Goal: Information Seeking & Learning: Learn about a topic

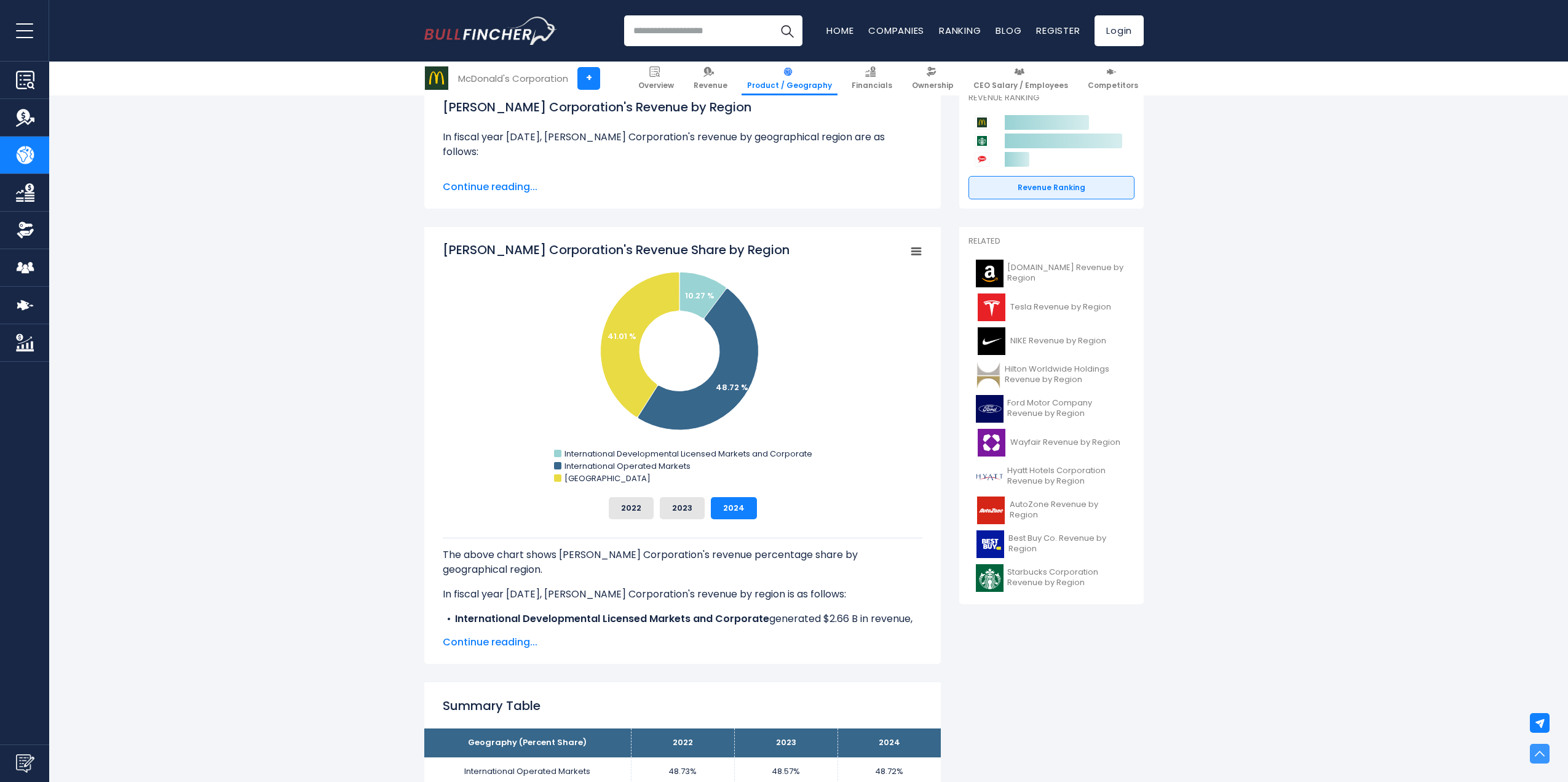
scroll to position [164, 0]
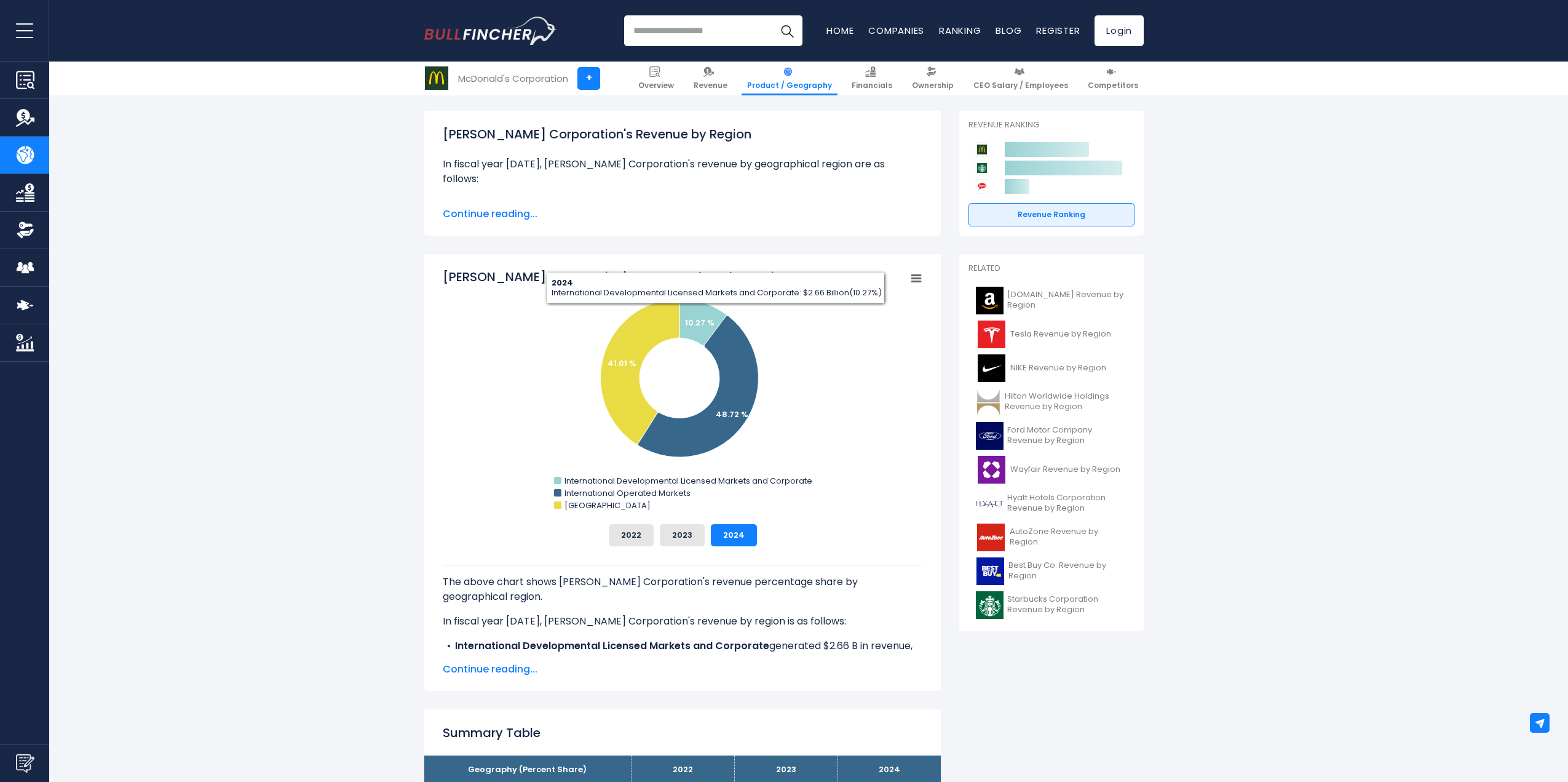
click at [518, 216] on span "Continue reading..." at bounding box center [682, 214] width 480 height 14
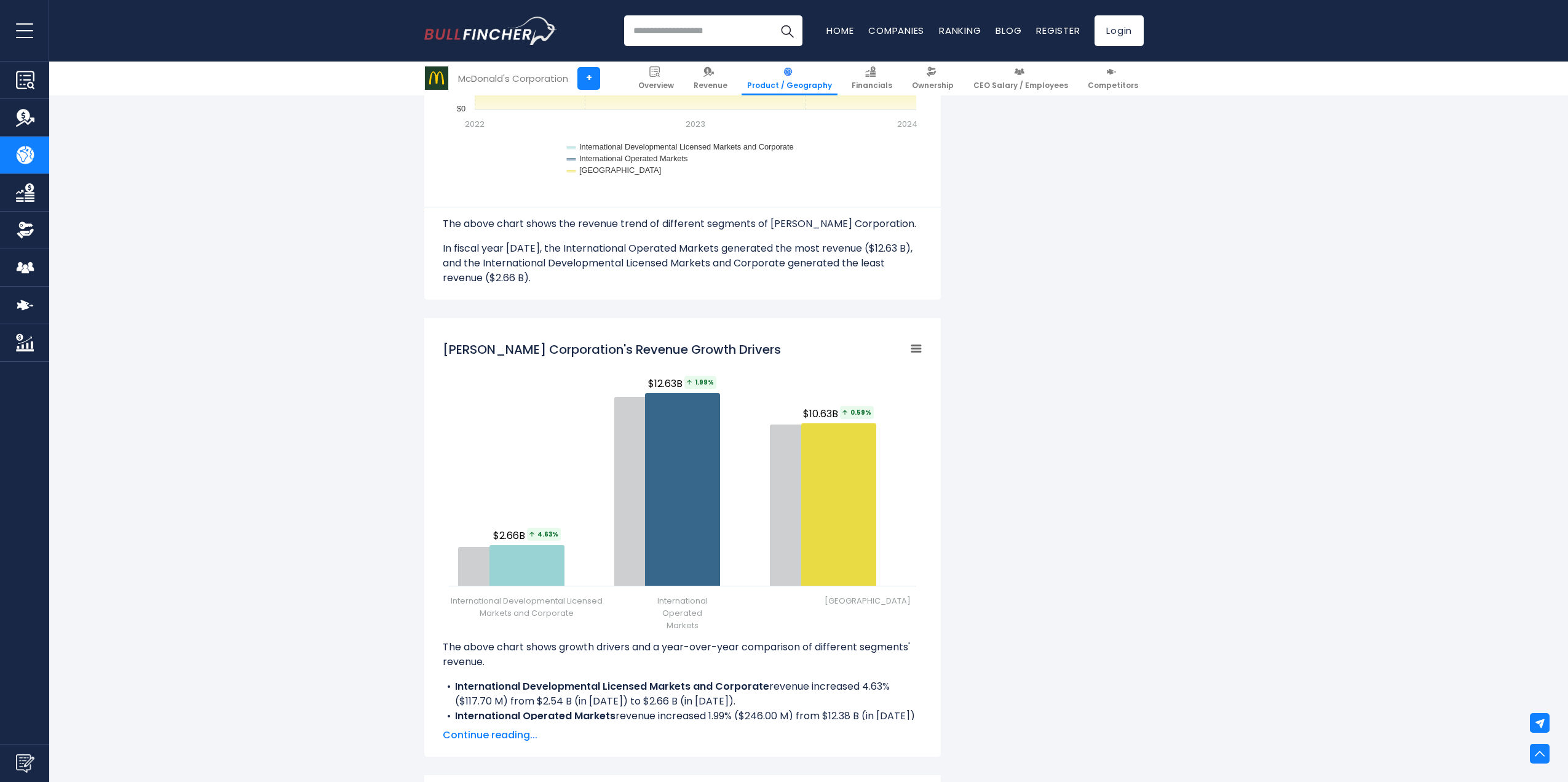
scroll to position [1395, 0]
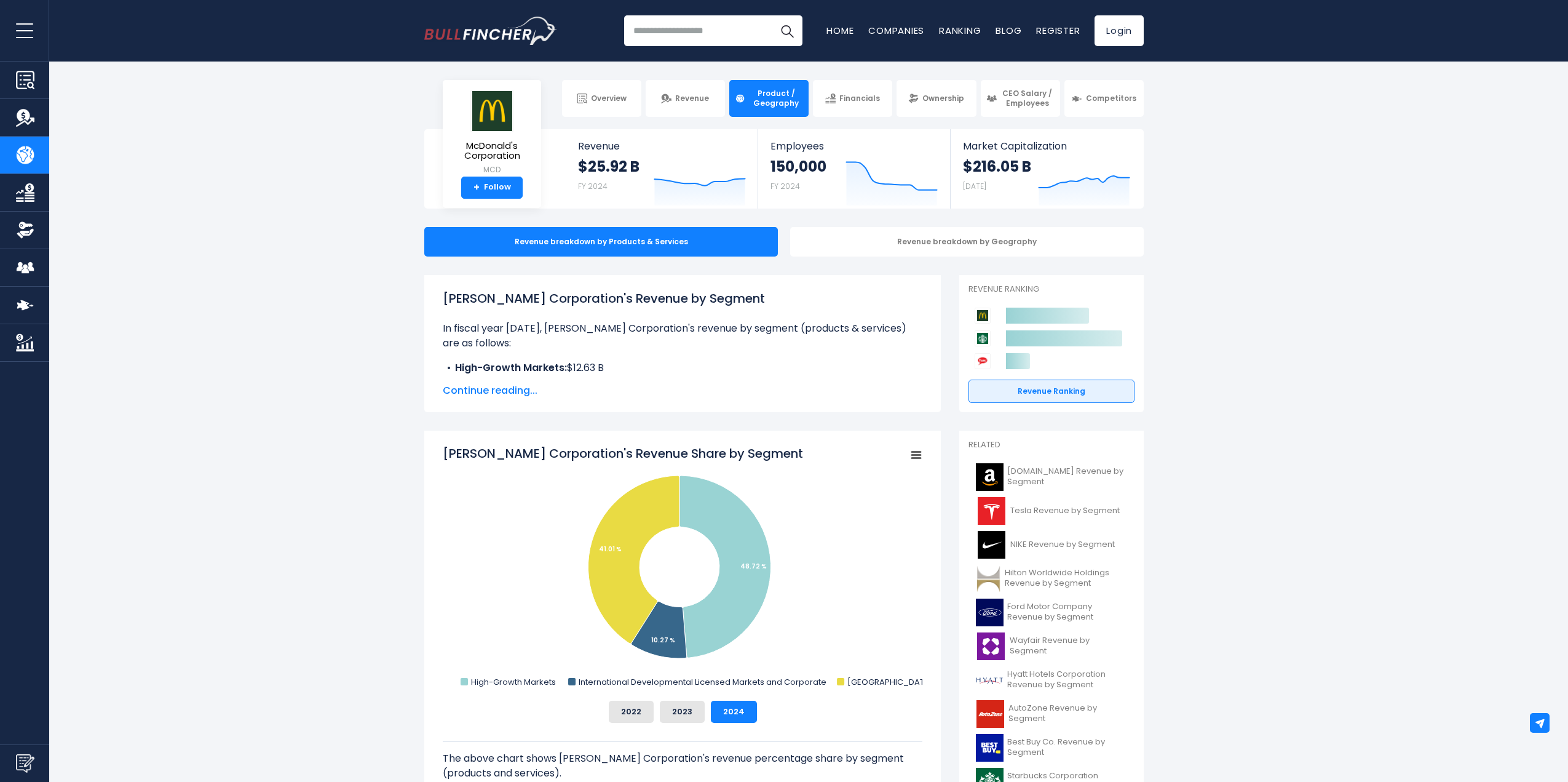
click at [530, 392] on span "Continue reading..." at bounding box center [682, 390] width 480 height 14
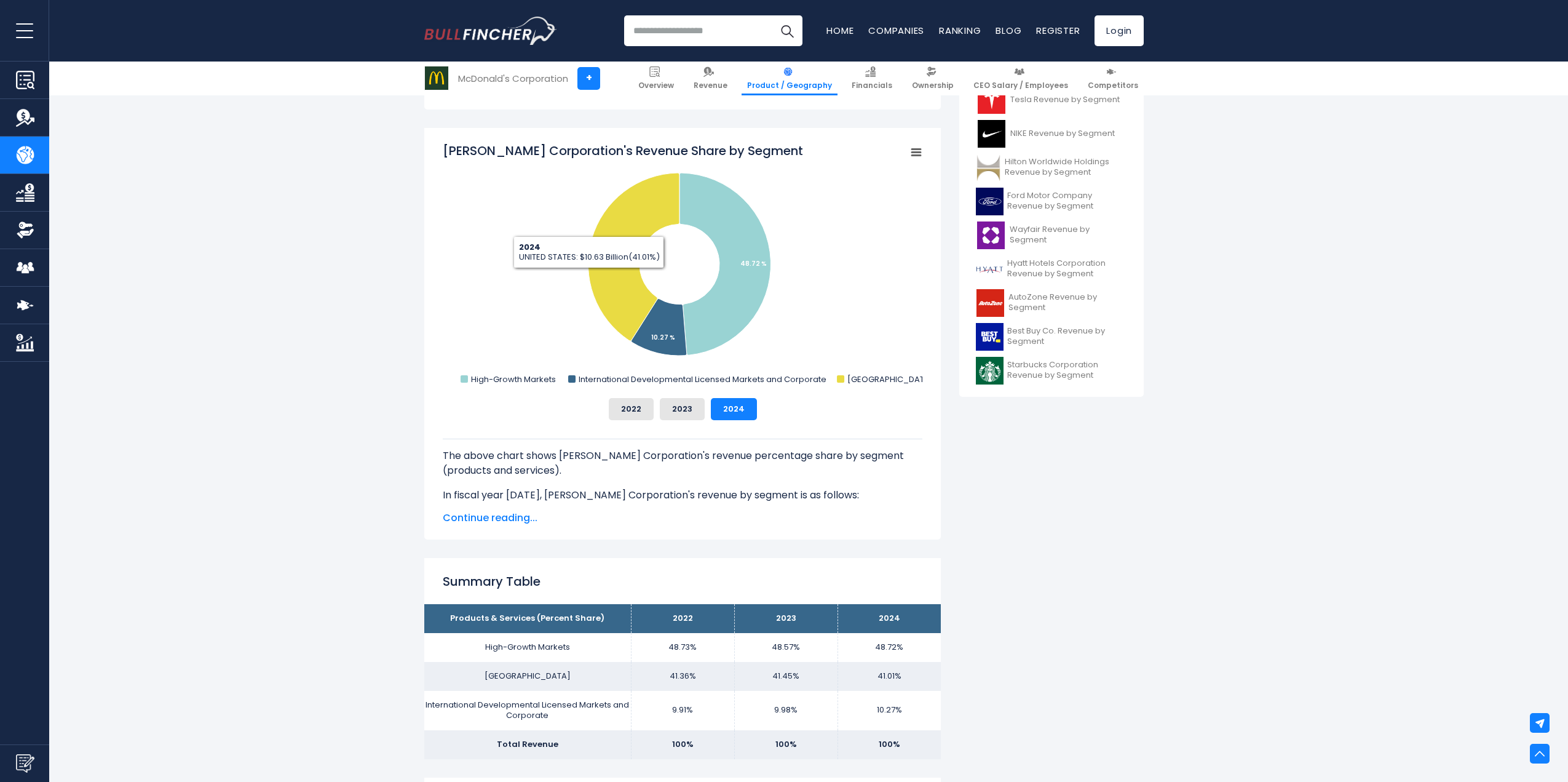
scroll to position [430, 0]
